Goal: Navigation & Orientation: Find specific page/section

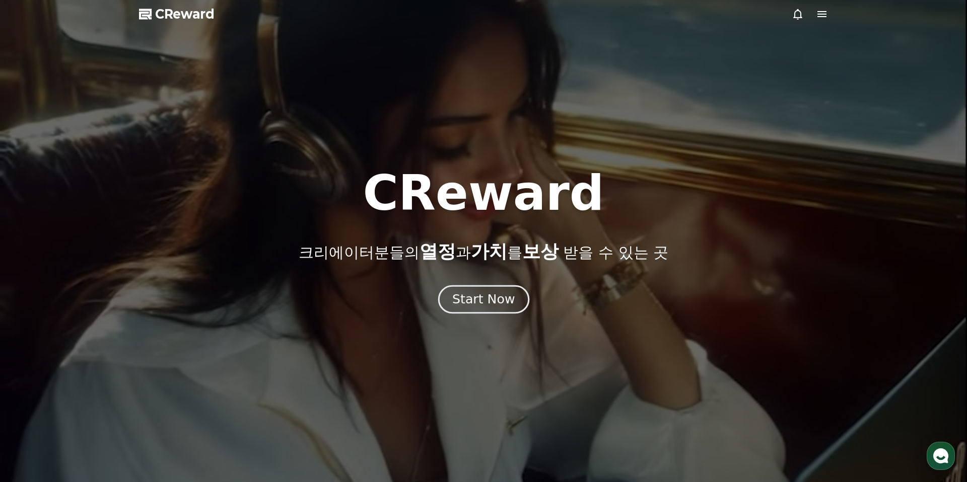
click at [512, 311] on button "Start Now" at bounding box center [483, 300] width 91 height 29
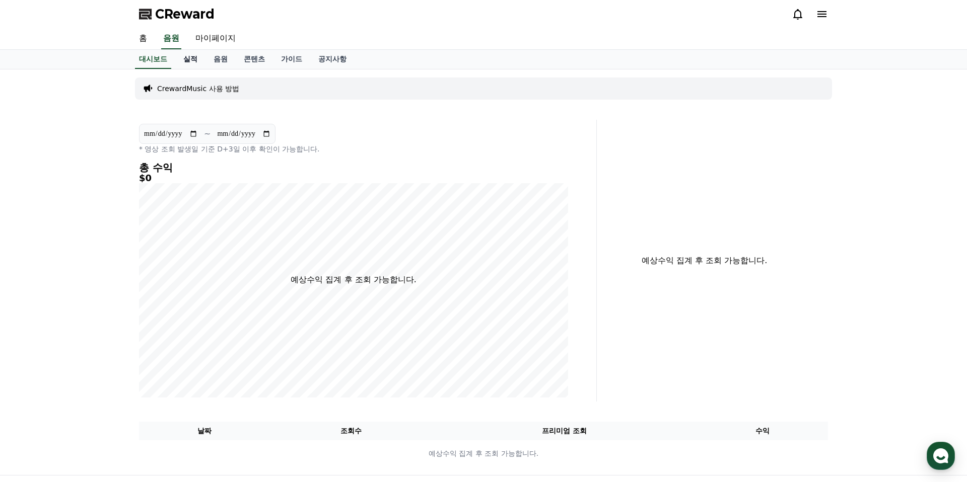
click at [188, 55] on link "실적" at bounding box center [190, 59] width 30 height 19
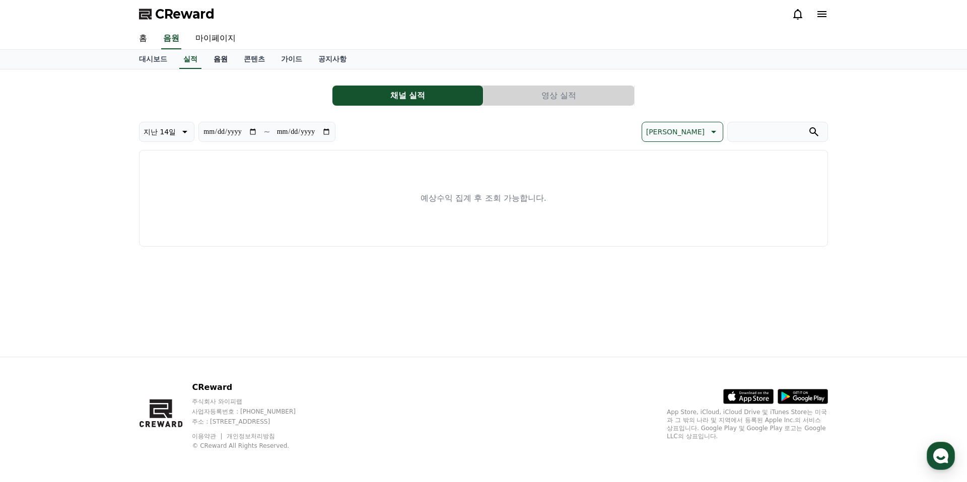
click at [209, 58] on link "음원" at bounding box center [220, 59] width 30 height 19
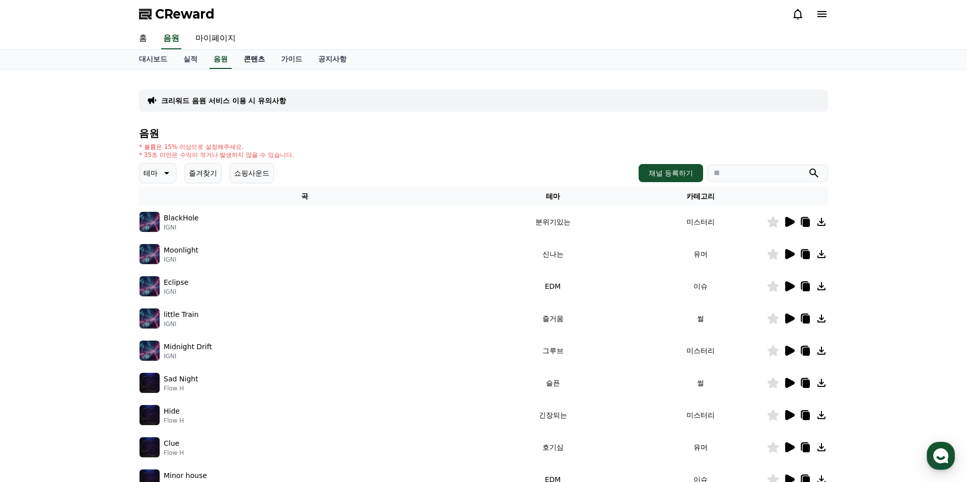
click at [239, 58] on link "콘텐츠" at bounding box center [254, 59] width 37 height 19
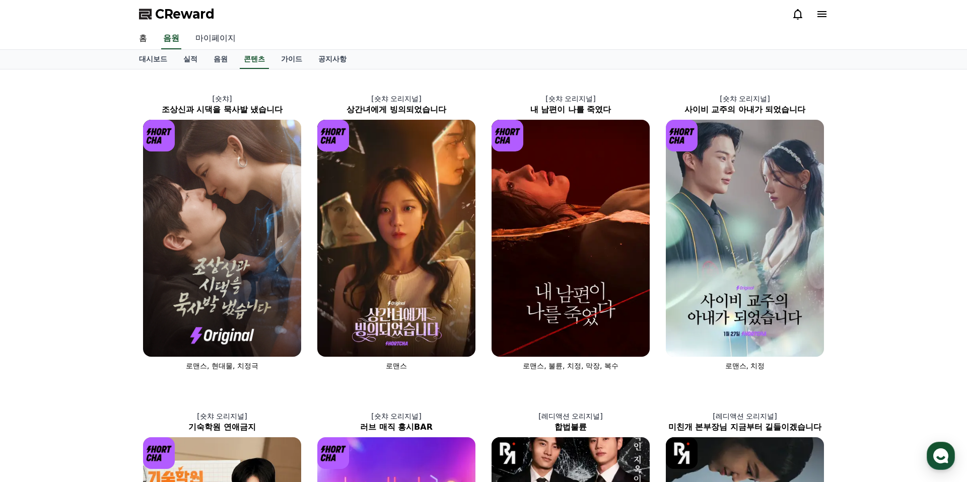
click at [224, 41] on link "마이페이지" at bounding box center [215, 38] width 56 height 21
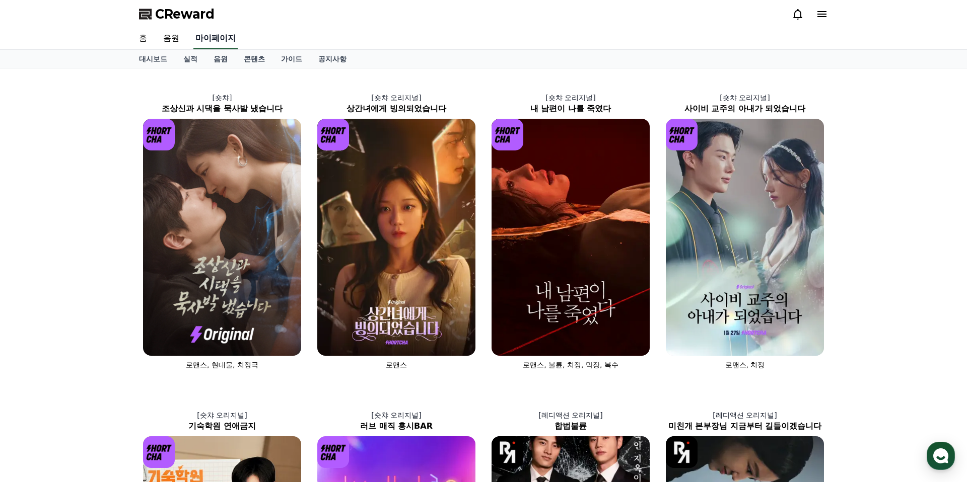
select select "**********"
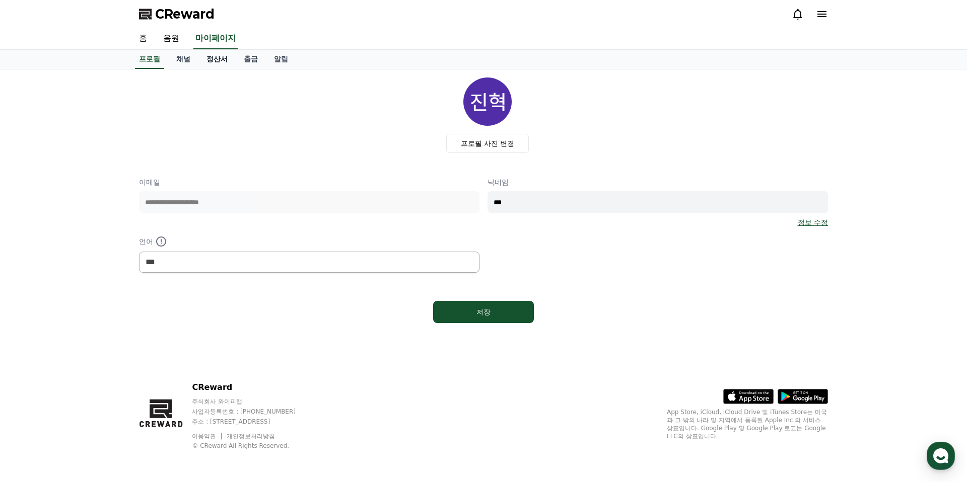
click at [219, 59] on link "정산서" at bounding box center [216, 59] width 37 height 19
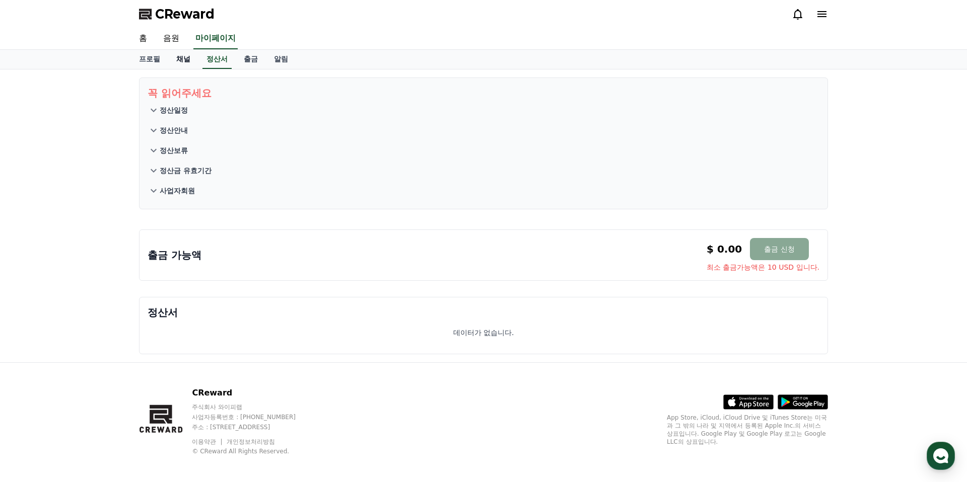
click at [182, 57] on link "채널" at bounding box center [183, 59] width 30 height 19
